Goal: Transaction & Acquisition: Subscribe to service/newsletter

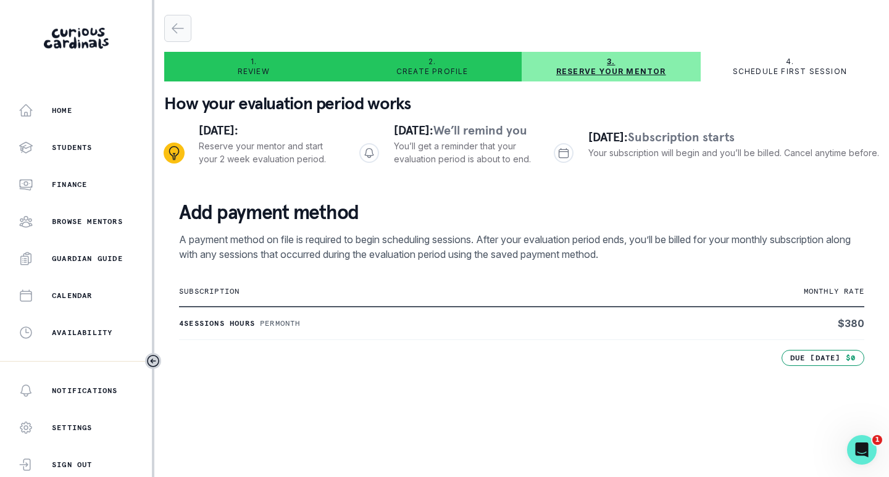
click at [180, 20] on button "button" at bounding box center [177, 28] width 27 height 27
